Goal: Task Accomplishment & Management: Complete application form

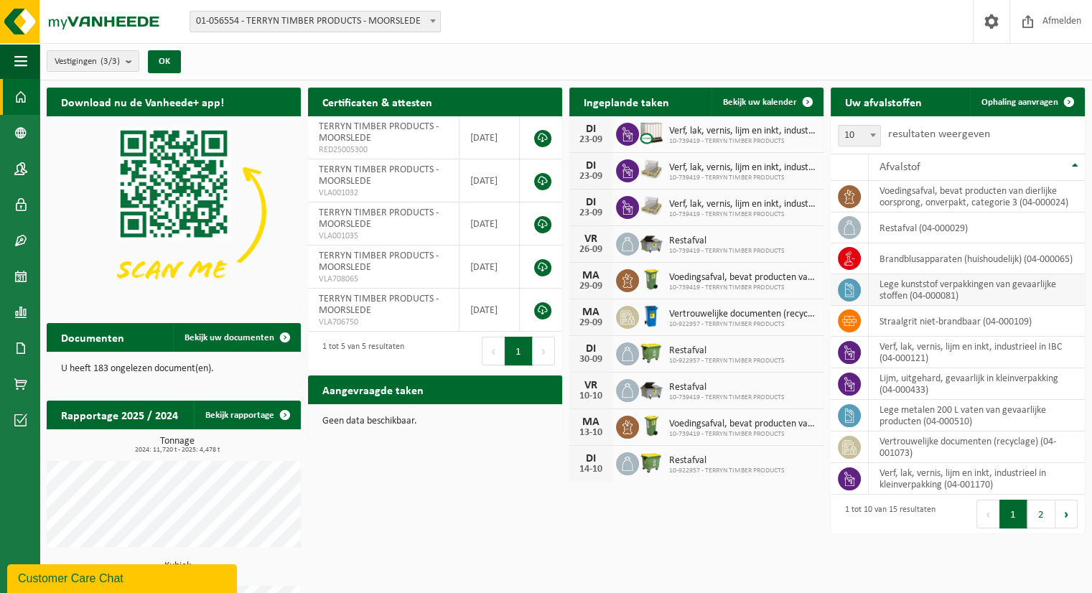
click at [850, 286] on icon at bounding box center [849, 290] width 14 height 14
click at [925, 289] on td "lege kunststof verpakkingen van gevaarlijke stoffen (04-000081)" at bounding box center [976, 290] width 216 height 32
click at [853, 286] on icon at bounding box center [849, 290] width 14 height 14
click at [1020, 102] on span "Ophaling aanvragen" at bounding box center [1019, 102] width 77 height 9
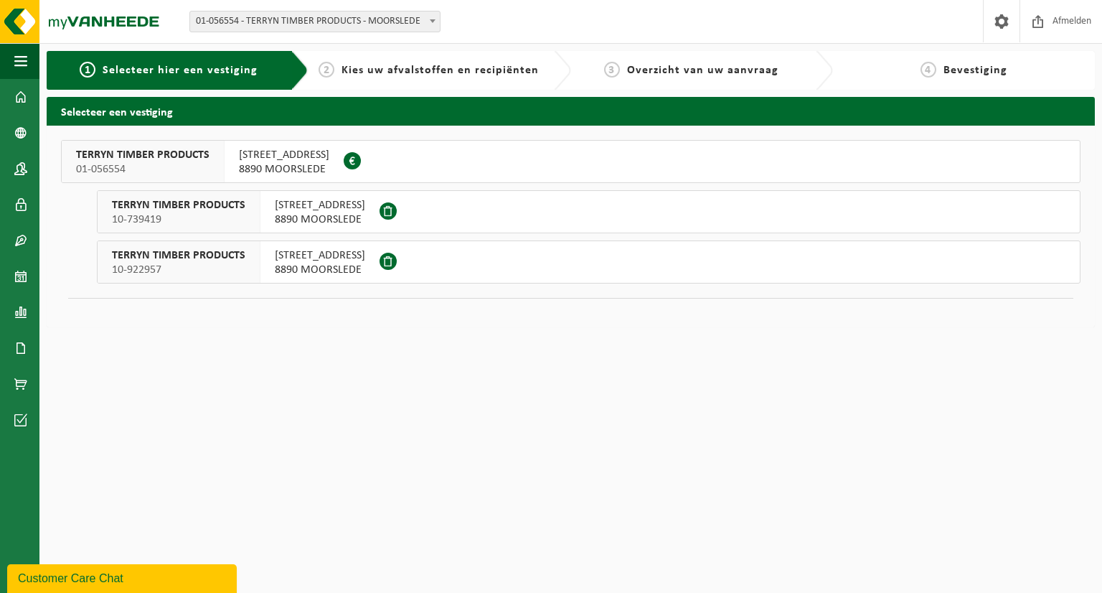
click at [395, 210] on span at bounding box center [388, 210] width 17 height 17
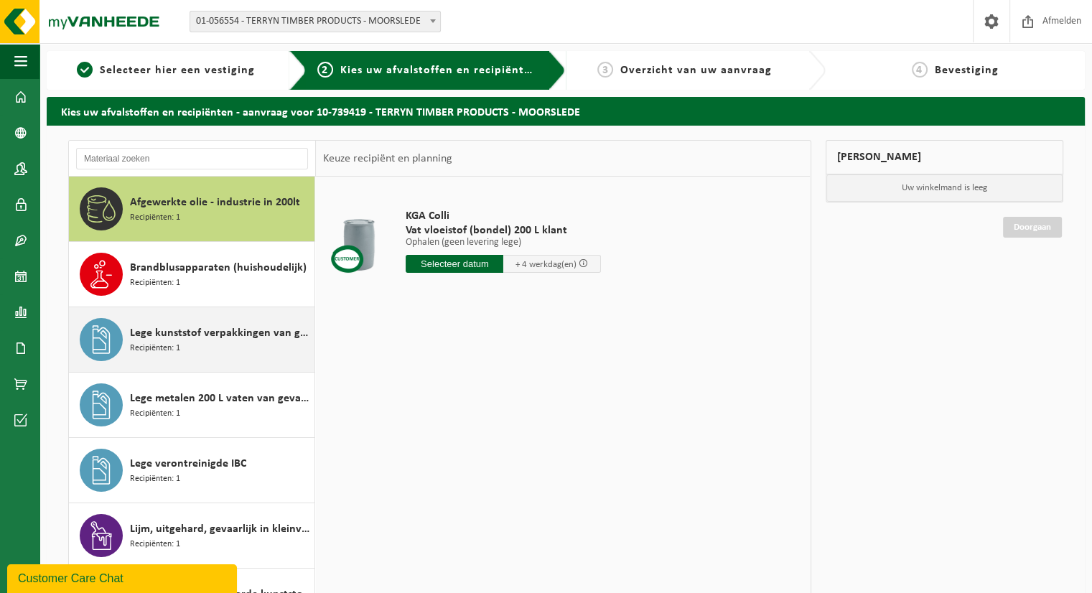
click at [125, 343] on div "Lege kunststof verpakkingen van gevaarlijke stoffen Recipiënten: 1" at bounding box center [192, 339] width 246 height 65
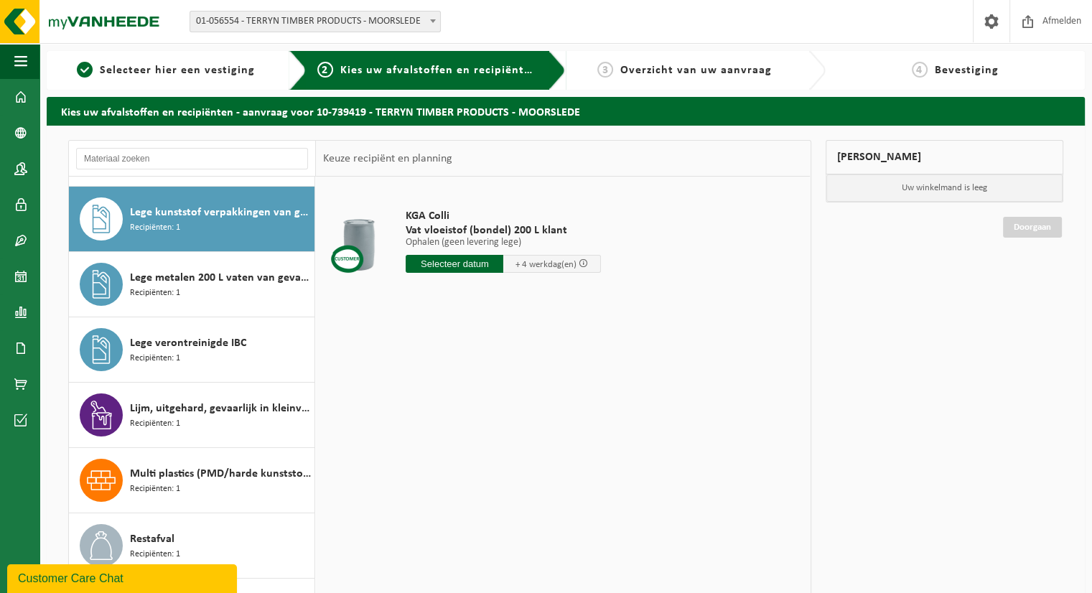
scroll to position [130, 0]
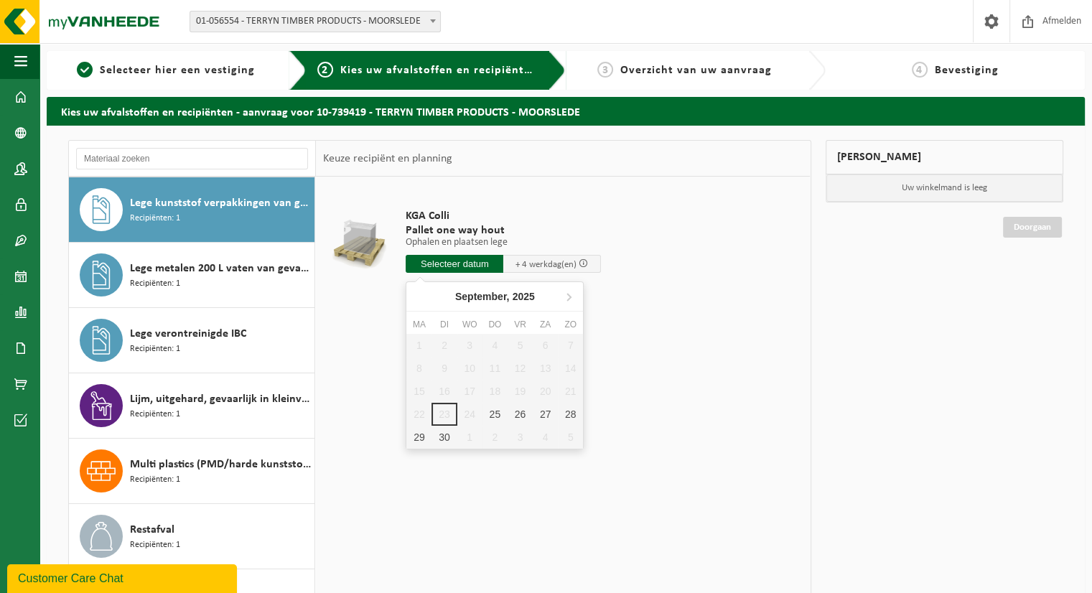
click at [466, 265] on input "text" at bounding box center [454, 264] width 98 height 18
click at [520, 414] on div "26" at bounding box center [519, 414] width 25 height 23
type input "Van 2025-09-26"
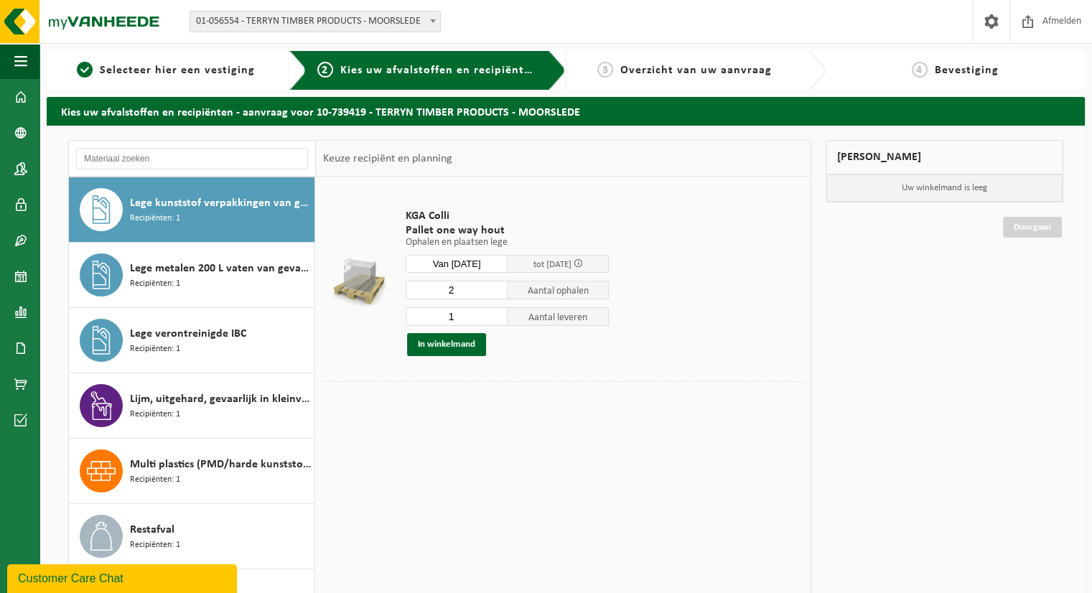
click at [494, 284] on input "2" at bounding box center [456, 290] width 102 height 19
click at [494, 284] on input "3" at bounding box center [456, 290] width 102 height 19
type input "4"
click at [494, 284] on input "4" at bounding box center [456, 290] width 102 height 19
drag, startPoint x: 464, startPoint y: 314, endPoint x: 445, endPoint y: 314, distance: 19.4
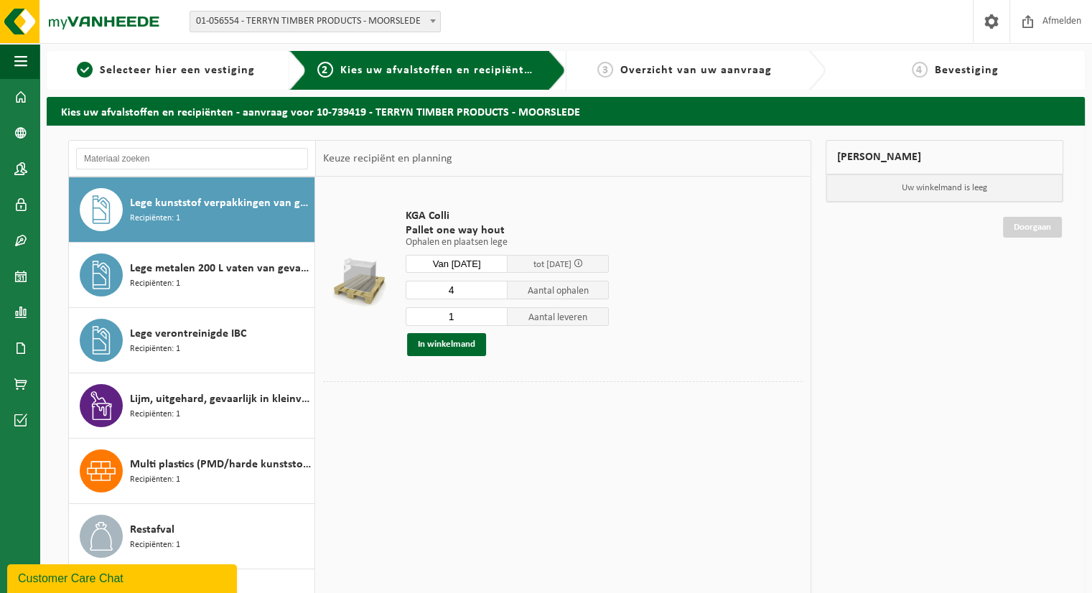
click at [445, 314] on input "1" at bounding box center [456, 316] width 102 height 19
type input "0"
click at [446, 349] on button "In winkelmand" at bounding box center [446, 344] width 79 height 23
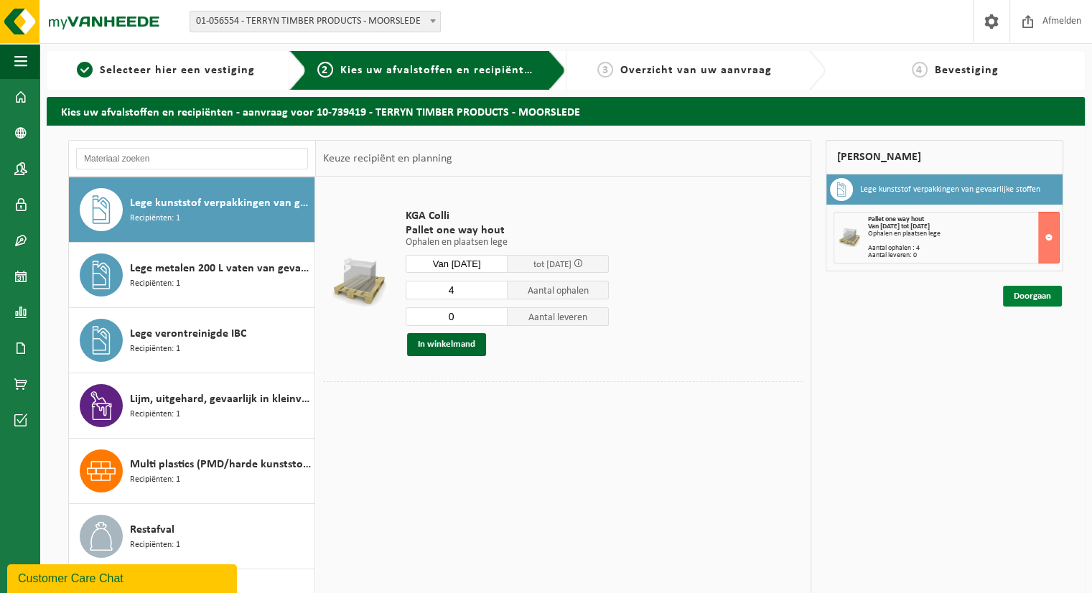
click at [1026, 299] on link "Doorgaan" at bounding box center [1032, 296] width 59 height 21
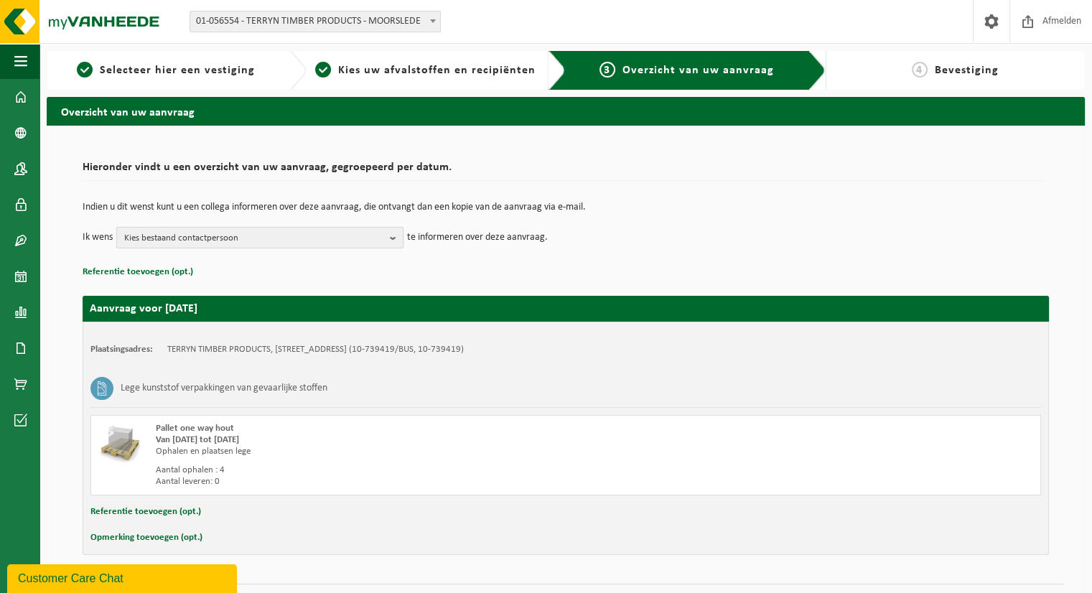
click at [398, 240] on b "button" at bounding box center [396, 237] width 13 height 20
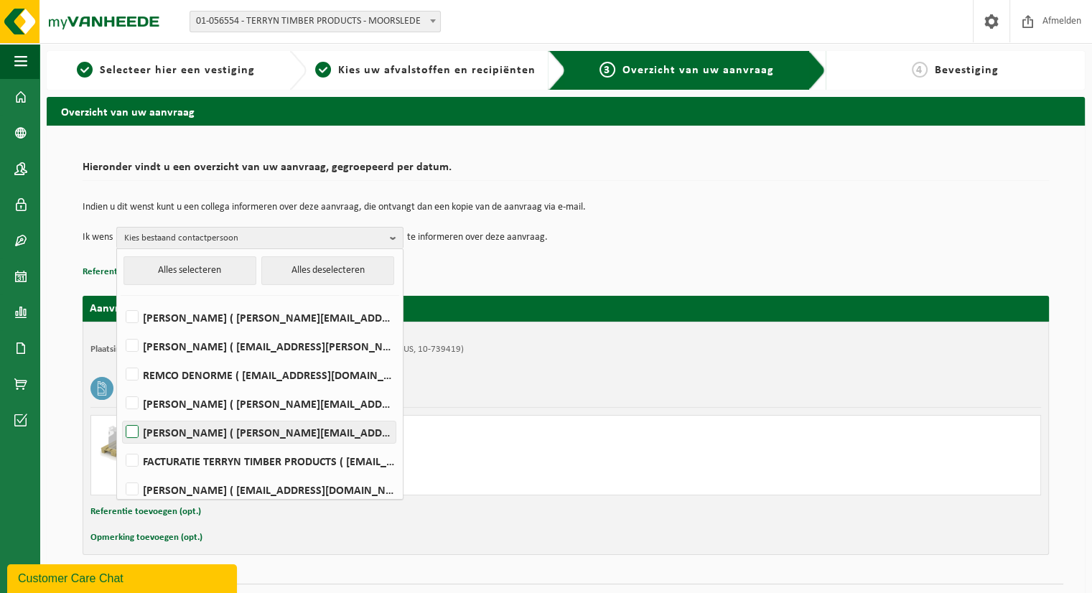
click at [128, 428] on label "FILIP HAMERLINCK ( hamerlinckf@korlam.be )" at bounding box center [259, 432] width 273 height 22
click at [121, 414] on input "FILIP HAMERLINCK ( hamerlinckf@korlam.be )" at bounding box center [120, 413] width 1 height 1
checkbox input "true"
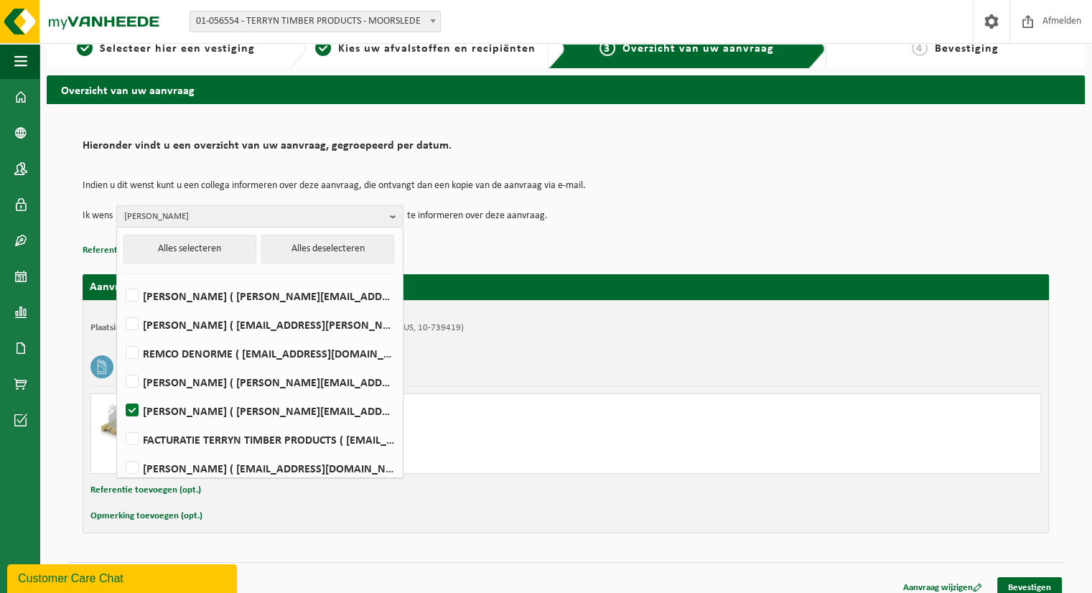
scroll to position [34, 0]
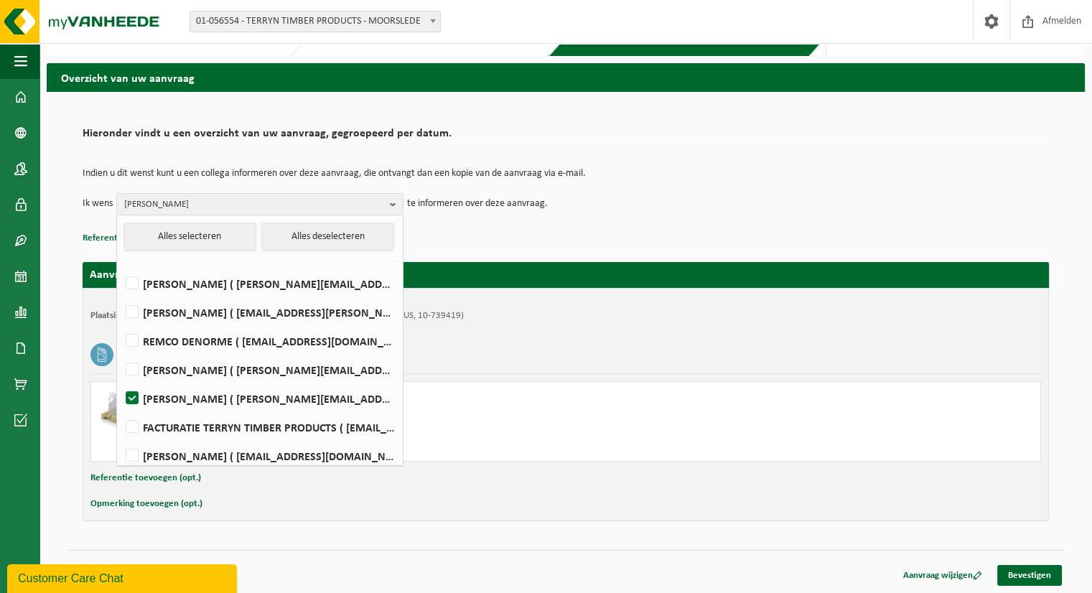
click at [515, 408] on div "Van 2025-09-26 tot 2025-10-02" at bounding box center [389, 405] width 467 height 11
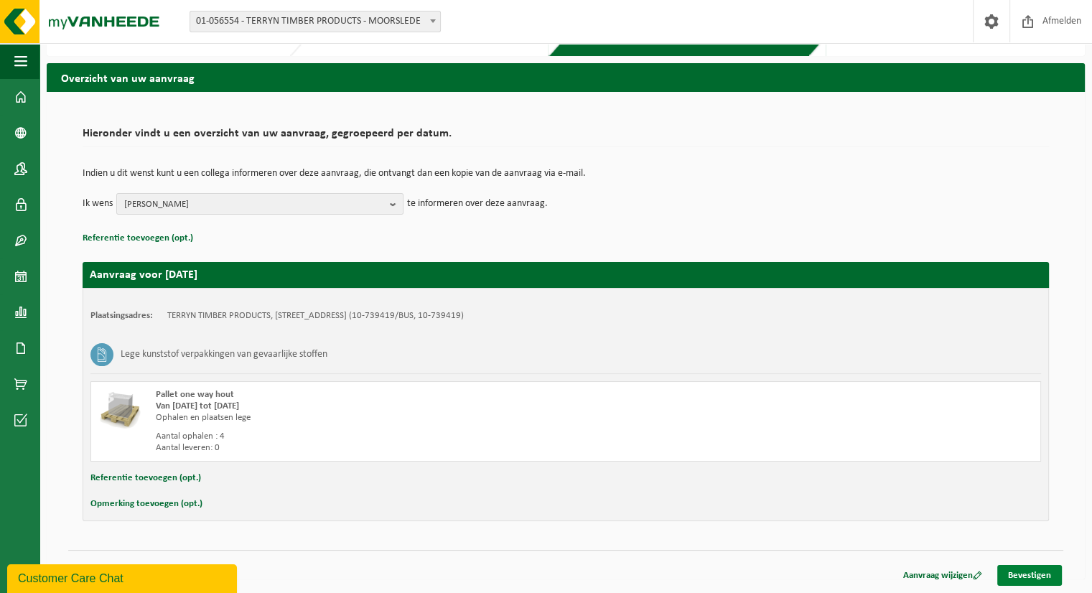
click at [1039, 574] on link "Bevestigen" at bounding box center [1029, 575] width 65 height 21
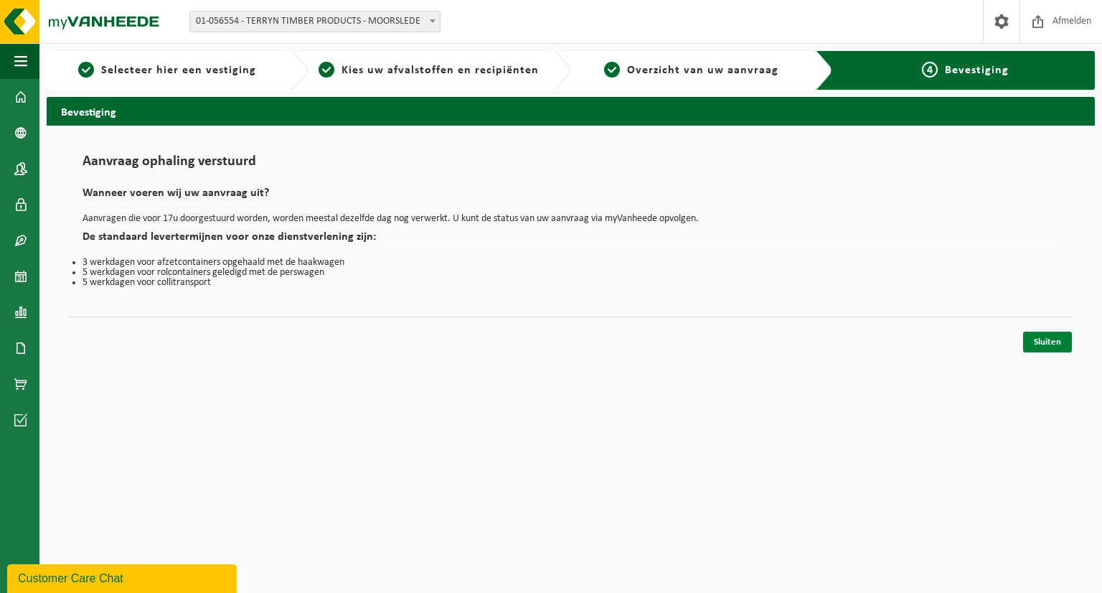
click at [1049, 342] on link "Sluiten" at bounding box center [1047, 342] width 49 height 21
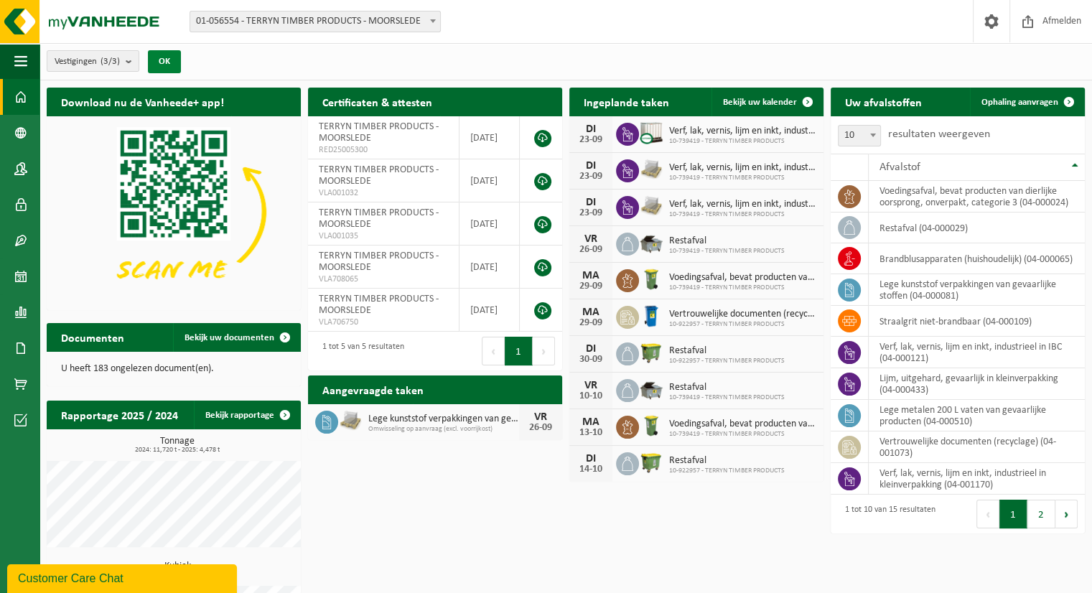
click at [170, 61] on button "OK" at bounding box center [164, 61] width 33 height 23
